Goal: Navigation & Orientation: Find specific page/section

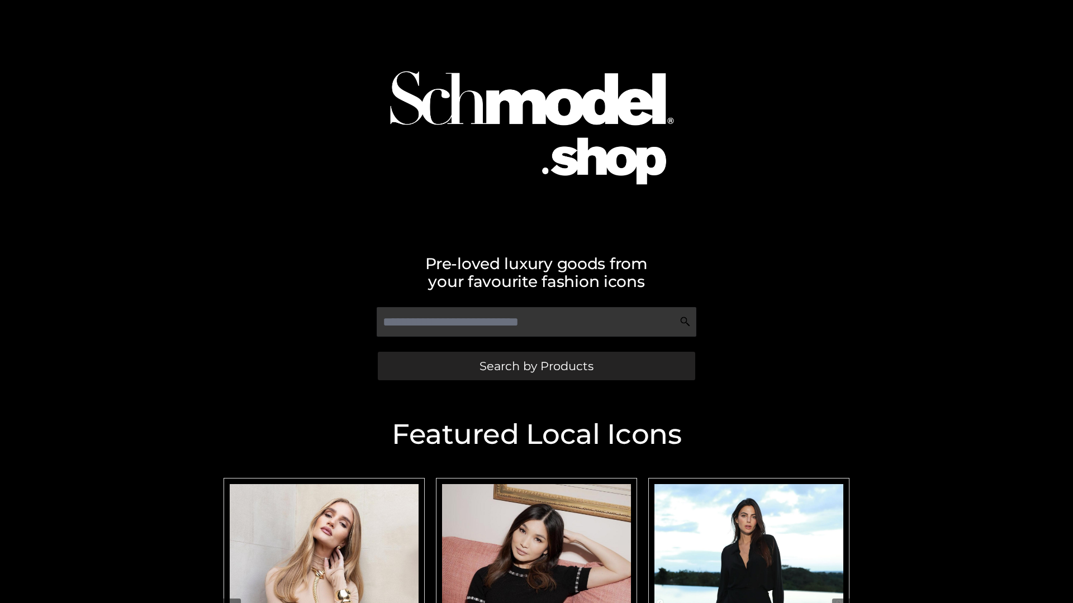
click at [536, 366] on span "Search by Products" at bounding box center [536, 366] width 114 height 12
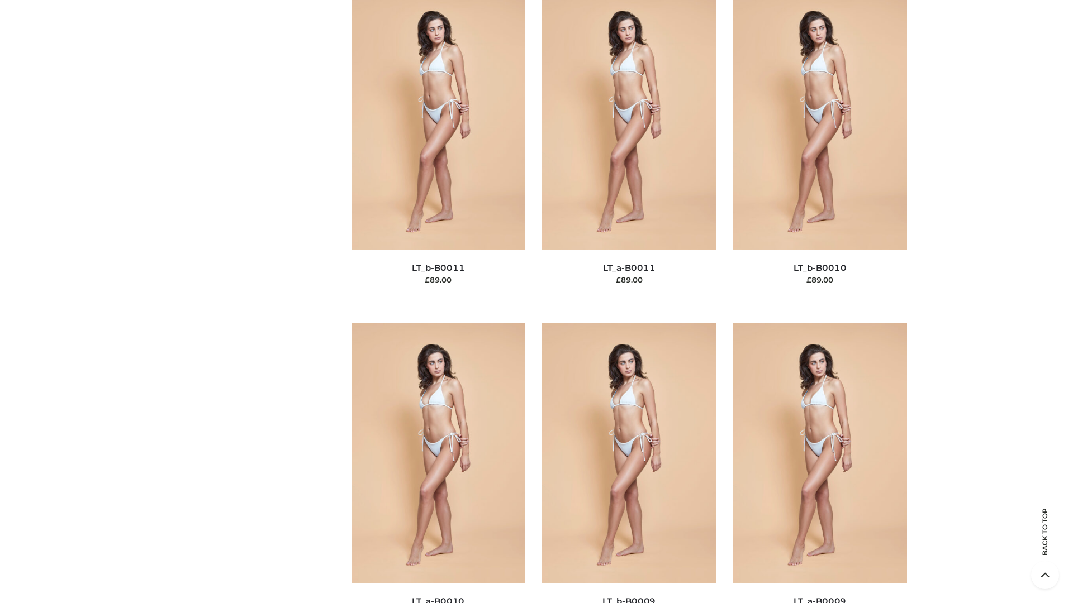
scroll to position [5017, 0]
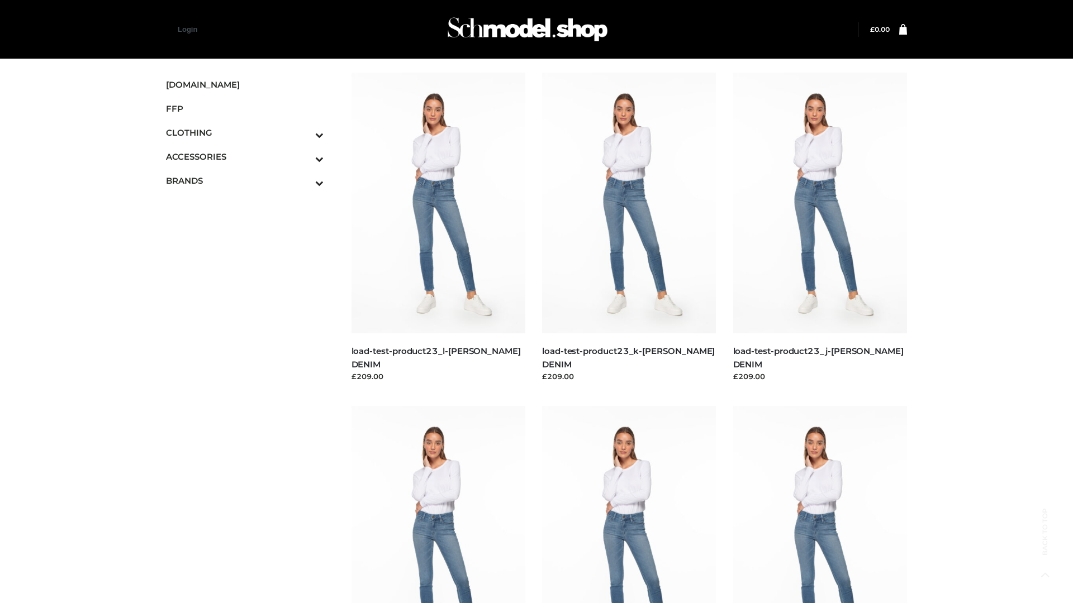
scroll to position [980, 0]
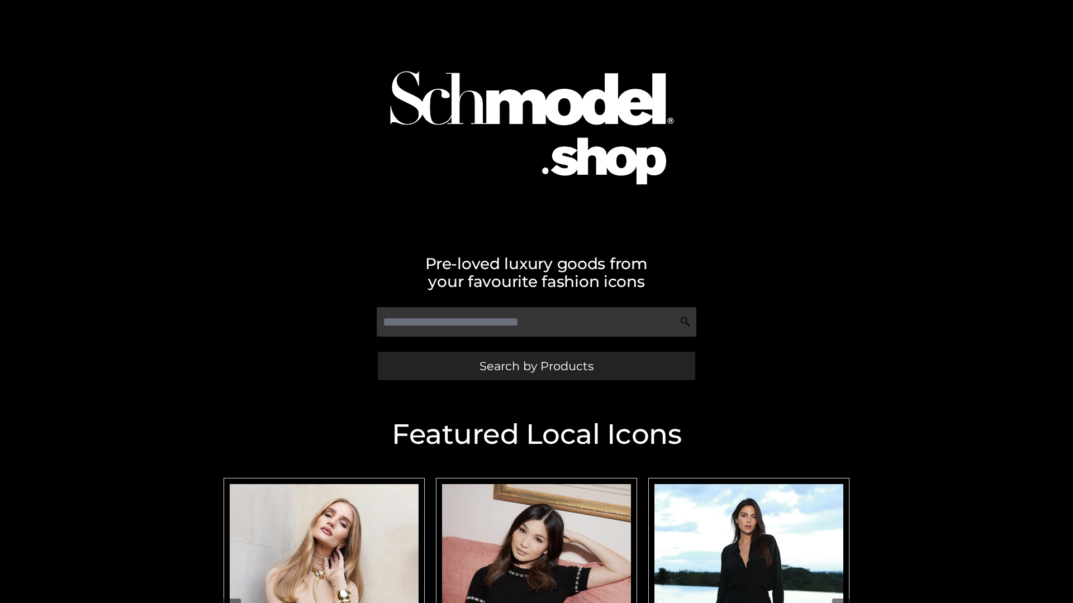
click at [536, 366] on span "Search by Products" at bounding box center [536, 366] width 114 height 12
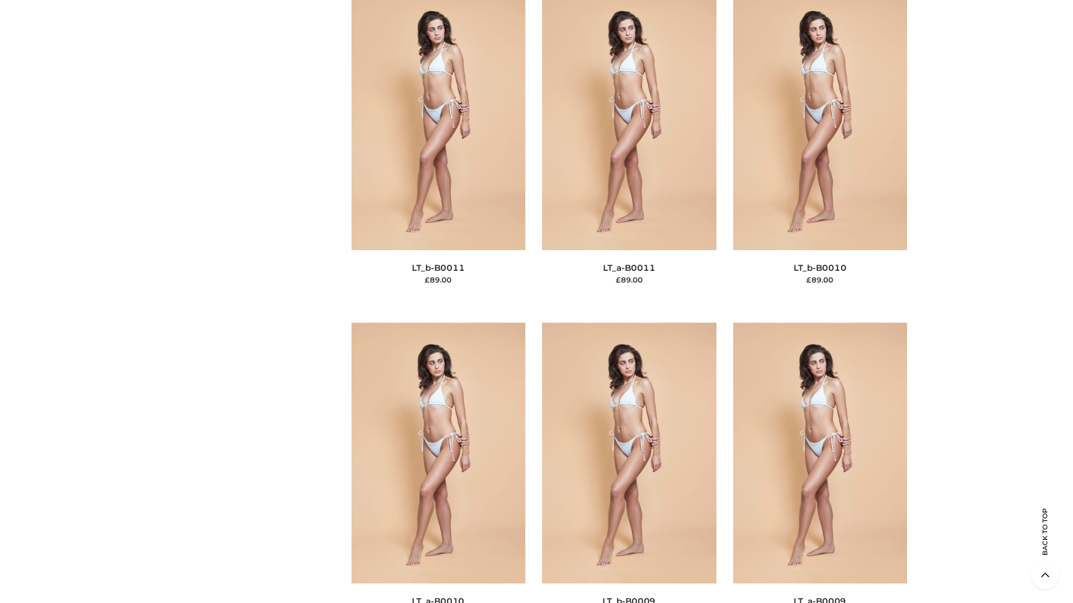
scroll to position [5017, 0]
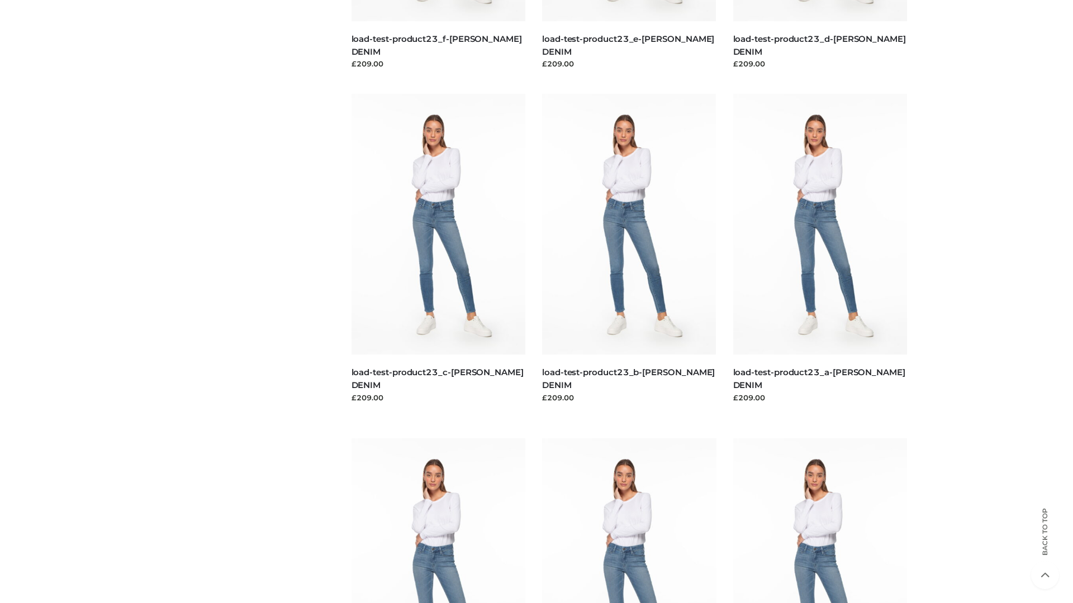
scroll to position [980, 0]
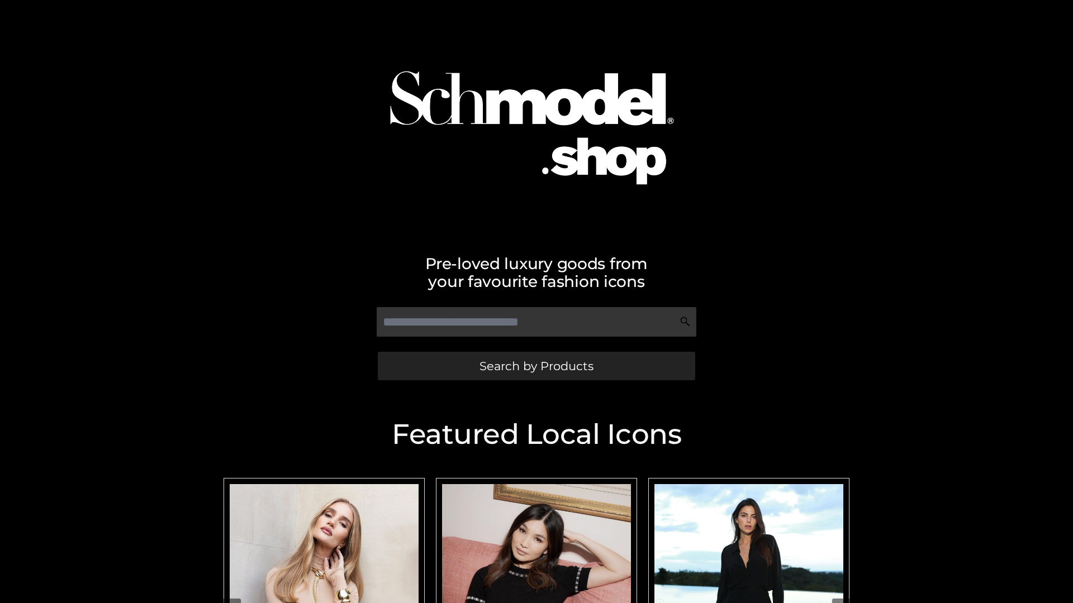
click at [536, 366] on span "Search by Products" at bounding box center [536, 366] width 114 height 12
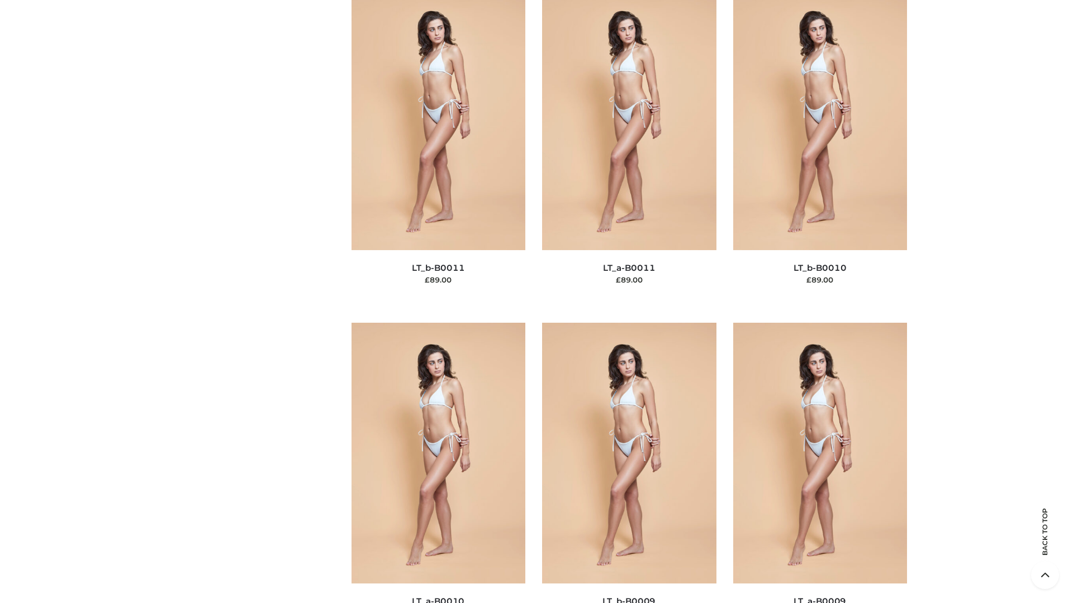
scroll to position [5017, 0]
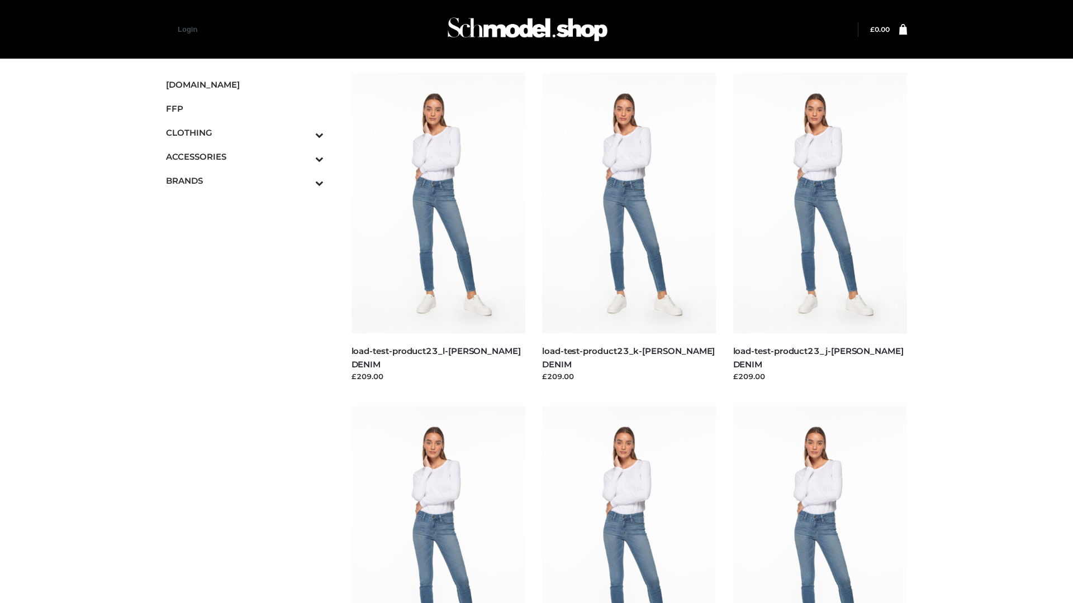
scroll to position [980, 0]
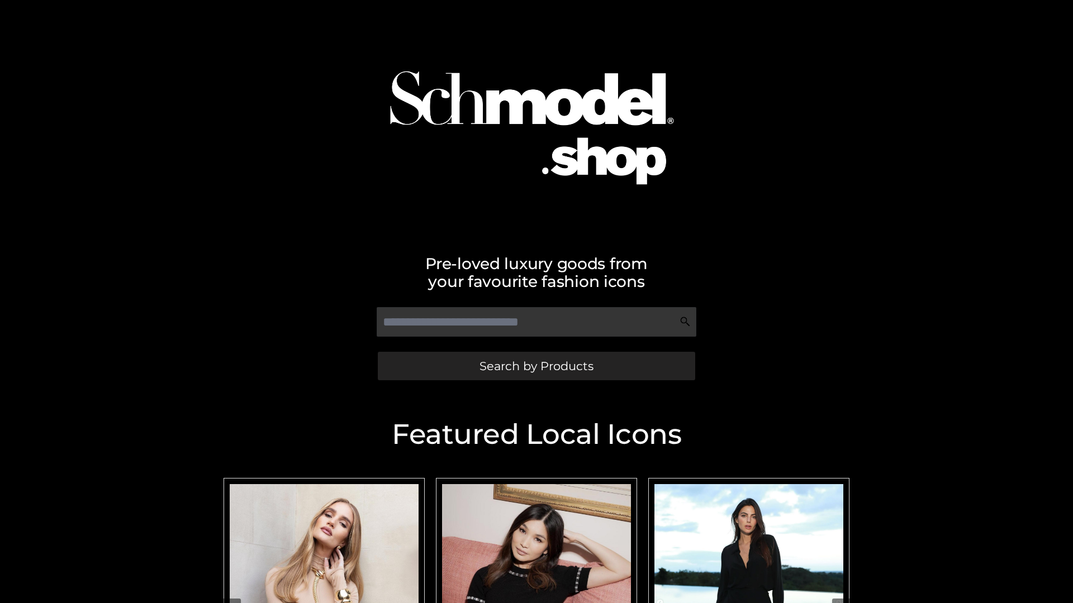
click at [536, 366] on span "Search by Products" at bounding box center [536, 366] width 114 height 12
